Goal: Task Accomplishment & Management: Manage account settings

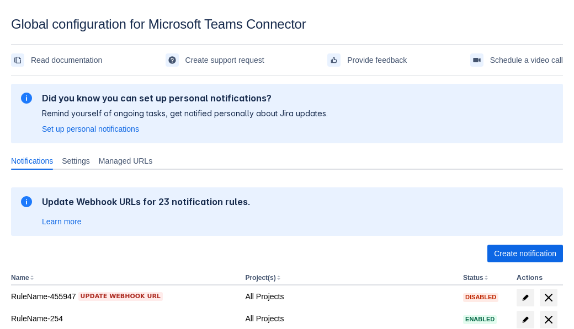
click at [525, 254] on span "Create notification" at bounding box center [525, 254] width 62 height 18
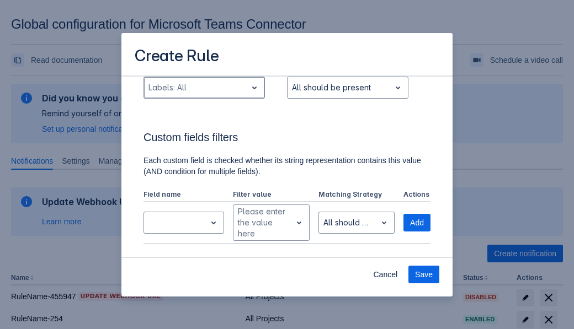
click at [204, 88] on div "Scrollable content" at bounding box center [195, 87] width 94 height 13
type input "134684_label"
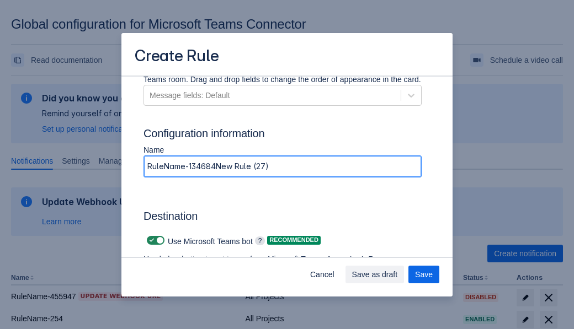
type input "RuleName-134684New Rule (27)"
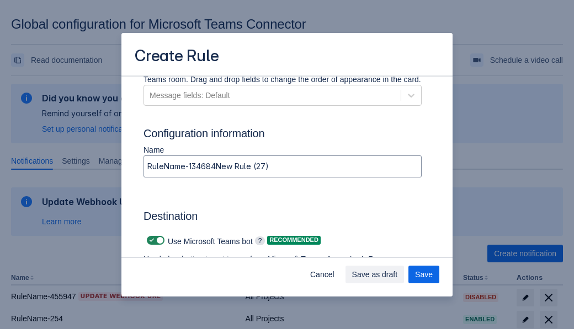
click at [150, 240] on span "Scrollable content" at bounding box center [151, 240] width 9 height 9
click at [150, 240] on input "Scrollable content" at bounding box center [150, 240] width 7 height 7
checkbox input "false"
type input "https://prod-74.westus.logic.azure.com:443/workflows/f11e74d8c9ca438c8769757d73…"
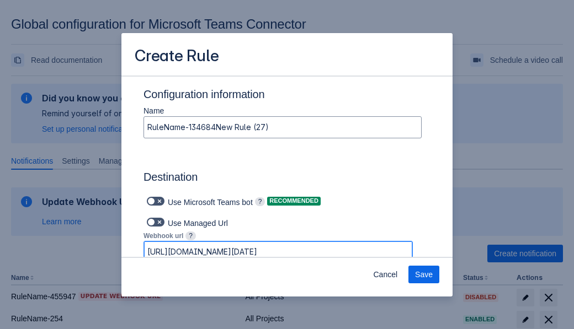
click at [424, 275] on span "Save" at bounding box center [424, 275] width 18 height 18
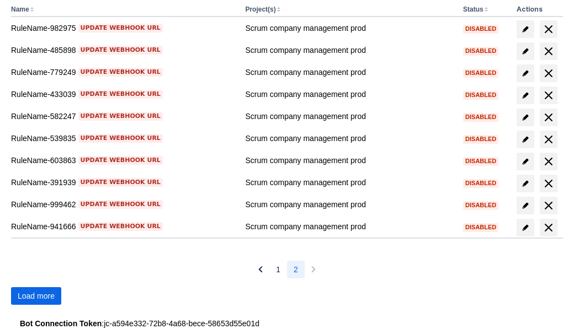
click at [36, 296] on span "Load more" at bounding box center [36, 296] width 37 height 18
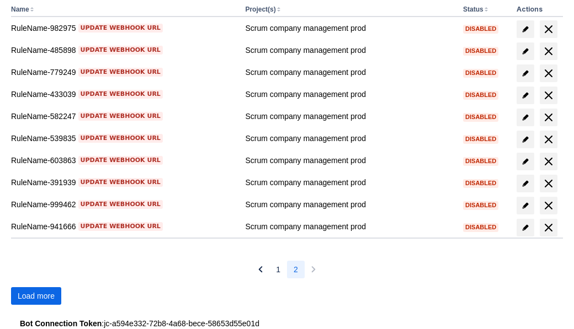
click at [36, 296] on span "Load more" at bounding box center [36, 296] width 37 height 18
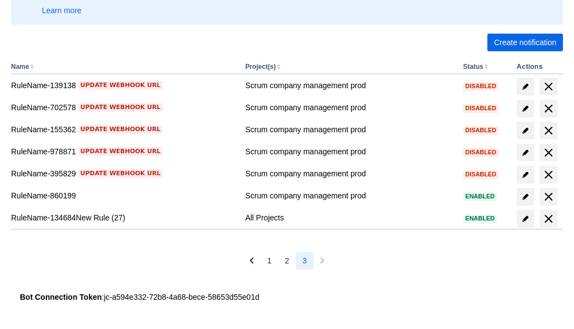
scroll to position [211, 0]
click at [548, 219] on span "delete" at bounding box center [548, 218] width 13 height 13
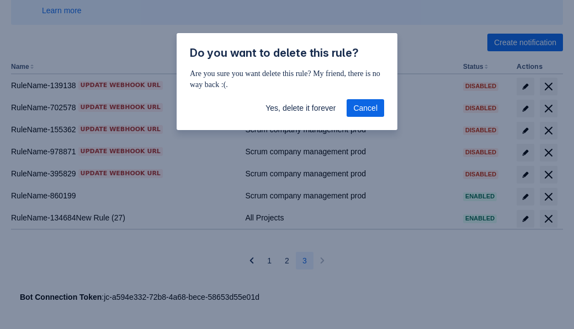
click at [300, 108] on span "Yes, delete it forever" at bounding box center [300, 108] width 70 height 18
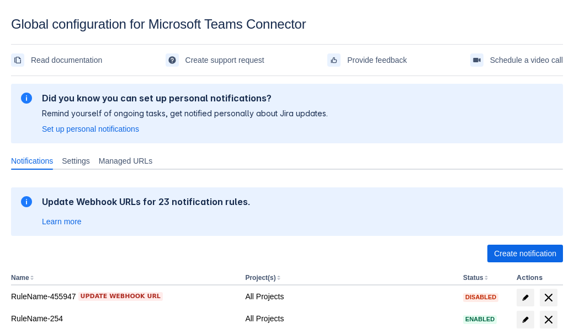
click at [525, 254] on span "Create notification" at bounding box center [525, 254] width 62 height 18
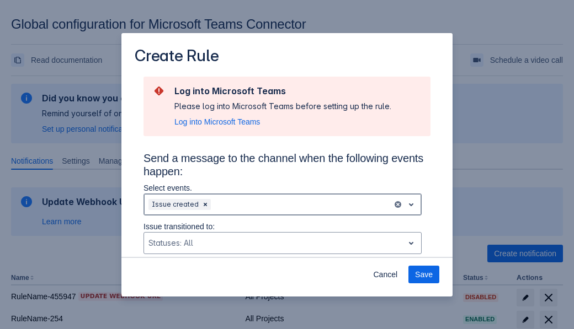
click at [282, 205] on div "Scrollable content" at bounding box center [300, 204] width 175 height 13
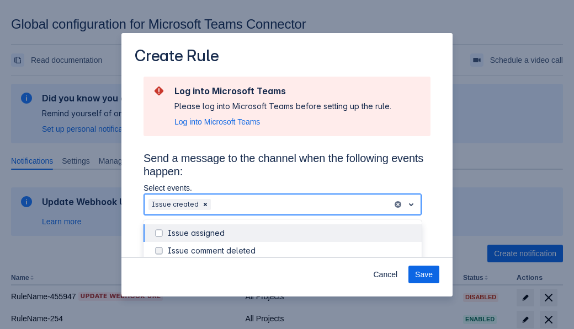
click at [291, 298] on div "Issue created" at bounding box center [291, 303] width 247 height 11
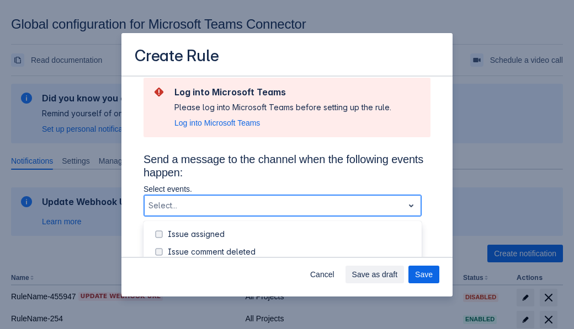
scroll to position [139, 0]
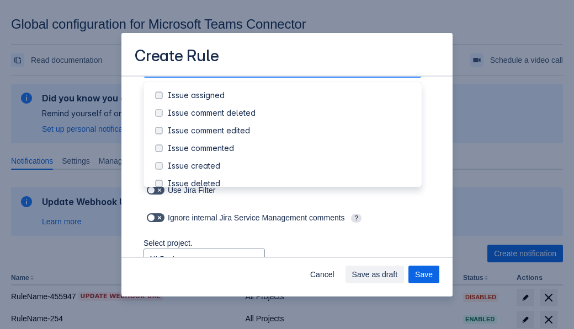
click at [291, 266] on div "Issue updated" at bounding box center [291, 271] width 247 height 11
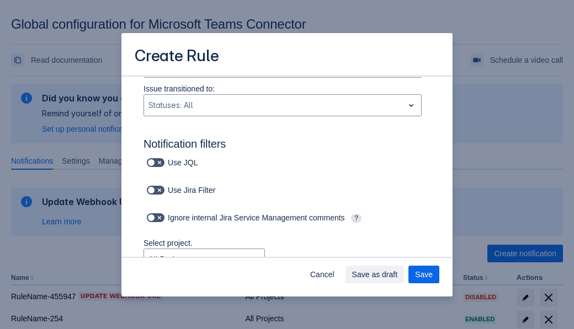
type input "994872_label"
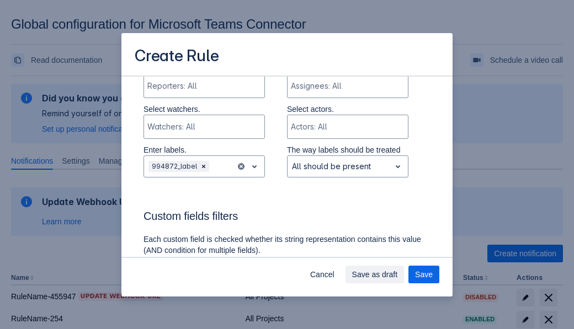
scroll to position [743, 0]
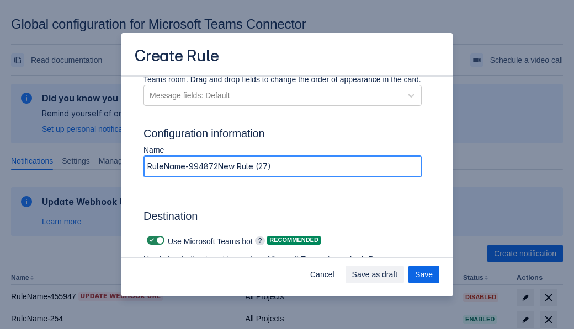
type input "RuleName-994872New Rule (27)"
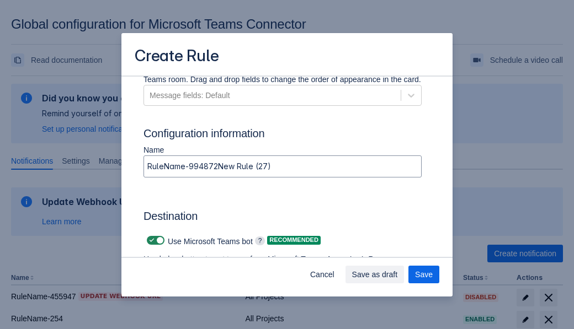
click at [150, 240] on span "Scrollable content" at bounding box center [151, 240] width 9 height 9
click at [150, 240] on input "Scrollable content" at bounding box center [150, 240] width 7 height 7
checkbox input "false"
type input "https://prod-34.westus.logic.azure.com:443/workflows/b225ecea21af403f967199aab2…"
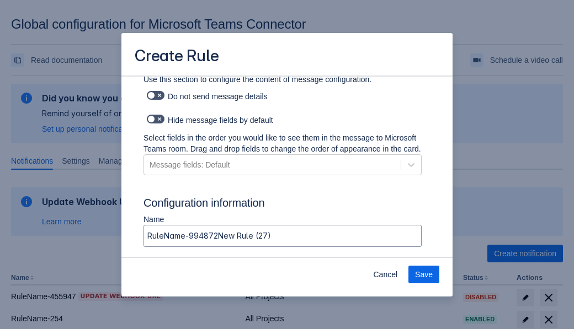
click at [424, 275] on span "Save" at bounding box center [424, 275] width 18 height 18
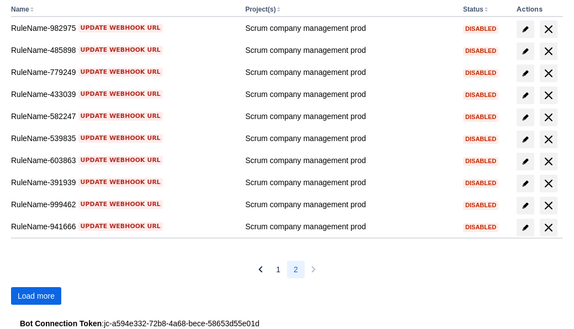
click at [36, 296] on span "Load more" at bounding box center [36, 296] width 37 height 18
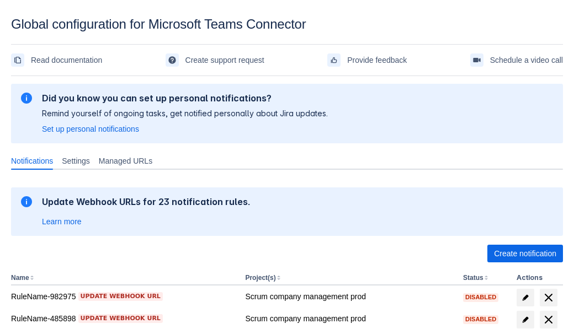
scroll to position [269, 0]
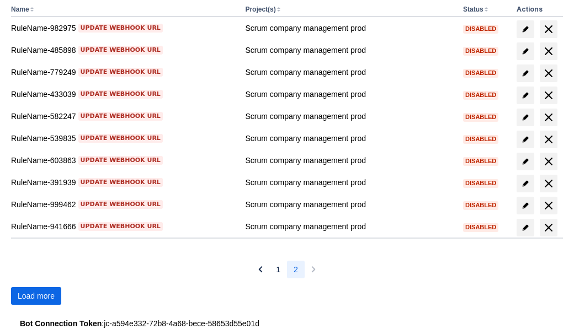
click at [36, 296] on span "Load more" at bounding box center [36, 296] width 37 height 18
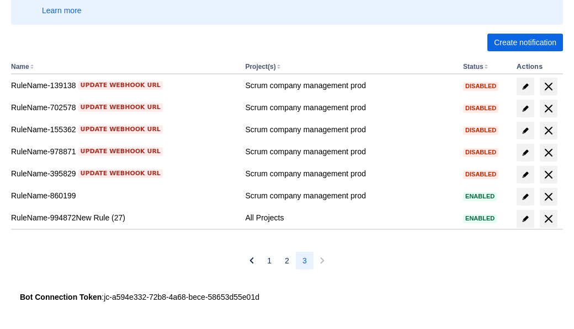
scroll to position [211, 0]
click at [548, 219] on span "delete" at bounding box center [548, 218] width 13 height 13
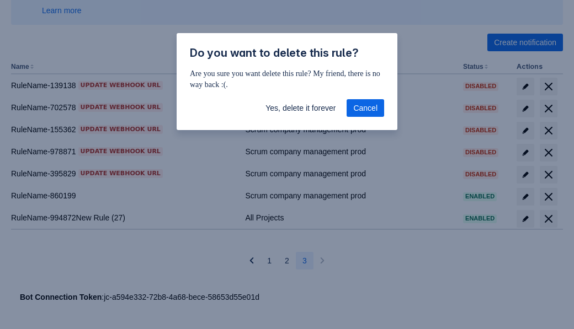
click at [300, 108] on span "Yes, delete it forever" at bounding box center [300, 108] width 70 height 18
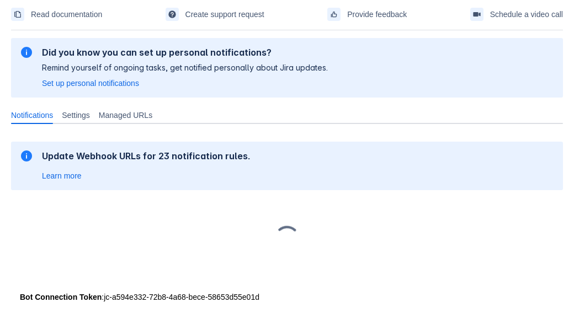
scroll to position [46, 0]
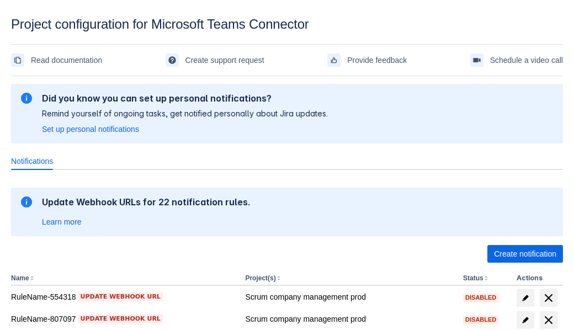
click at [525, 254] on span "Create notification" at bounding box center [525, 254] width 62 height 18
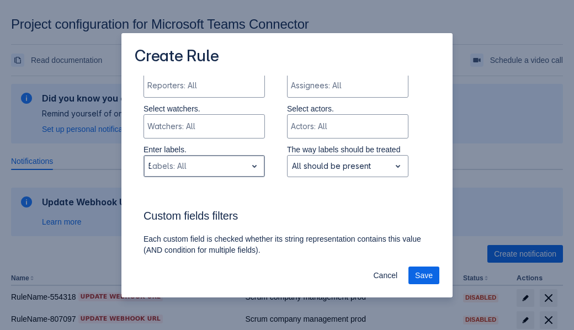
type input "508412_label"
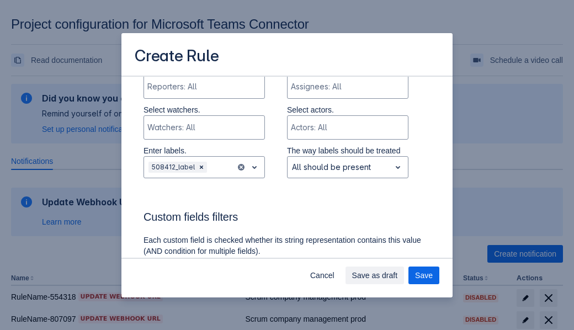
scroll to position [704, 0]
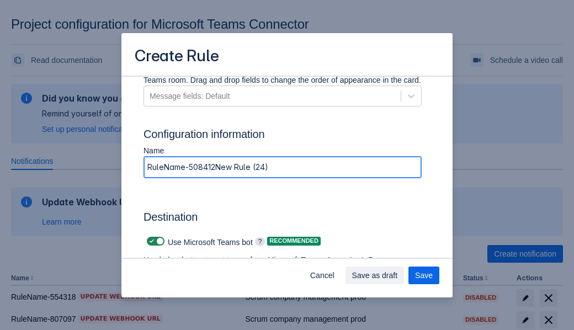
type input "RuleName-508412New Rule (24)"
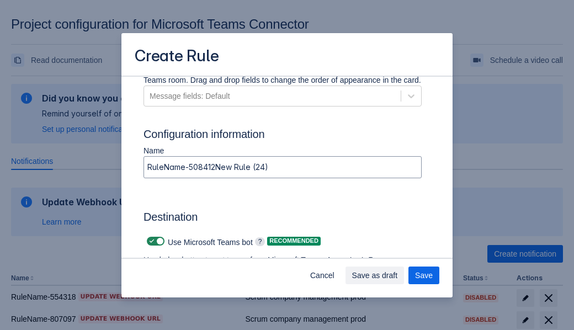
click at [150, 241] on span at bounding box center [151, 241] width 9 height 9
click at [150, 241] on input "checkbox" at bounding box center [150, 241] width 7 height 7
checkbox input "false"
type input "https://prod-66.westus.logic.azure.com:443/workflows/8c648f5704ae4c43ad0e610244…"
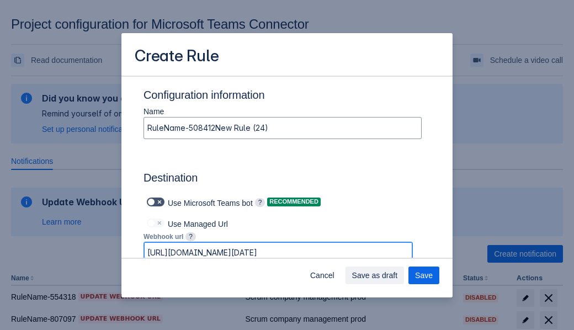
click at [398, 275] on span "Save as draft" at bounding box center [375, 275] width 46 height 18
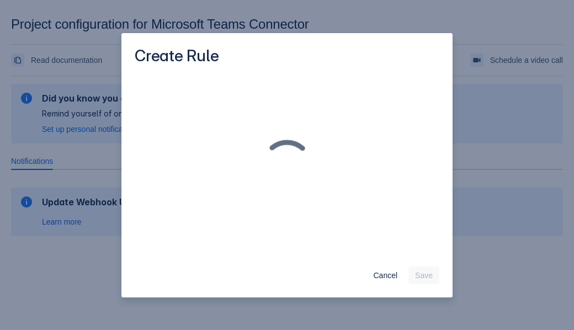
scroll to position [0, 0]
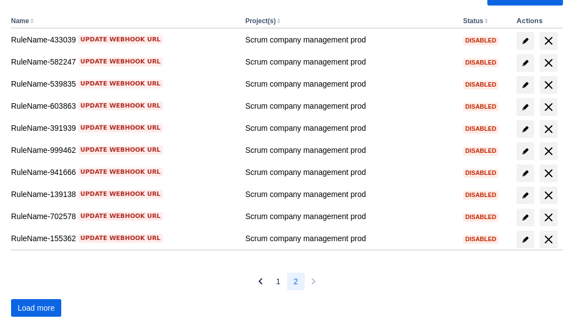
click at [36, 308] on span "Load more" at bounding box center [36, 308] width 37 height 18
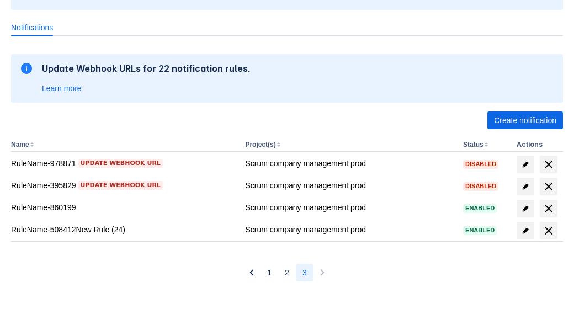
scroll to position [133, 0]
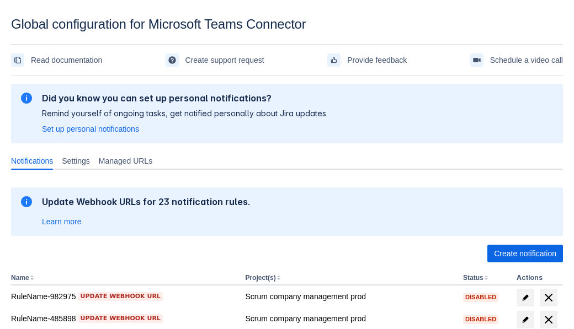
scroll to position [269, 0]
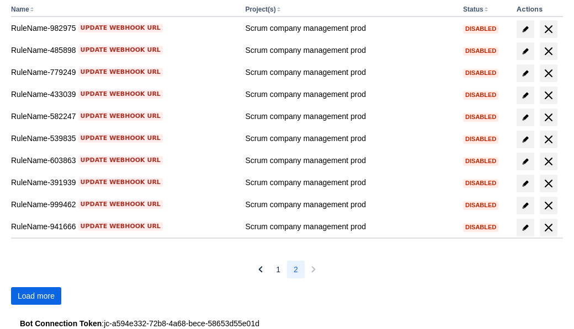
click at [36, 296] on span "Load more" at bounding box center [36, 296] width 37 height 18
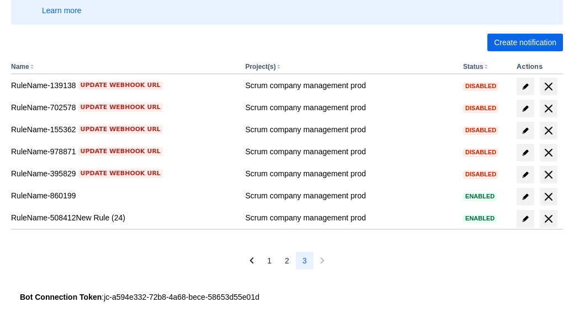
scroll to position [211, 0]
click at [548, 219] on span "delete" at bounding box center [548, 218] width 13 height 13
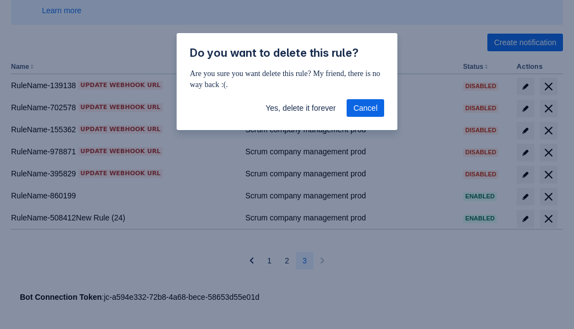
click at [300, 108] on span "Yes, delete it forever" at bounding box center [300, 108] width 70 height 18
